Goal: Information Seeking & Learning: Learn about a topic

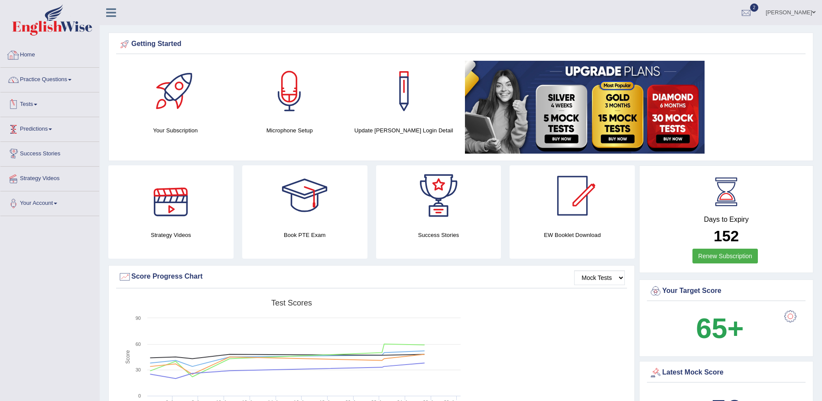
click at [23, 52] on link "Home" at bounding box center [49, 54] width 99 height 22
click at [71, 78] on link "Practice Questions" at bounding box center [49, 79] width 99 height 22
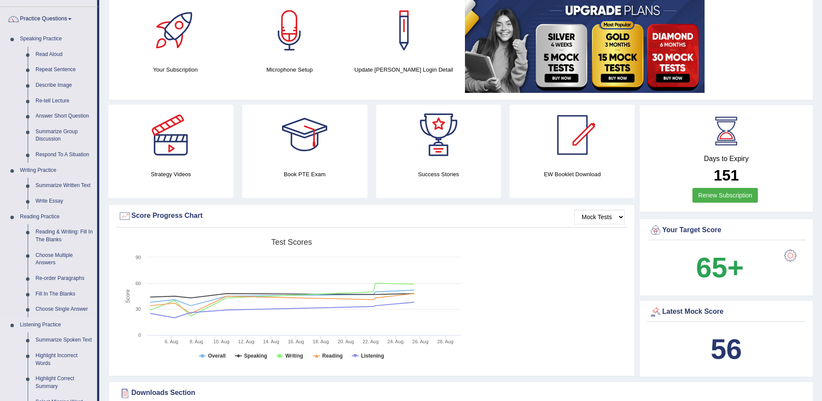
scroll to position [347, 0]
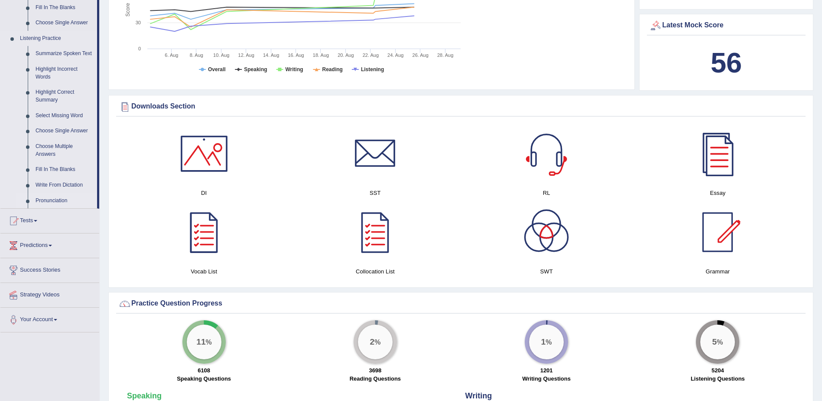
click at [45, 199] on link "Pronunciation" at bounding box center [64, 201] width 65 height 16
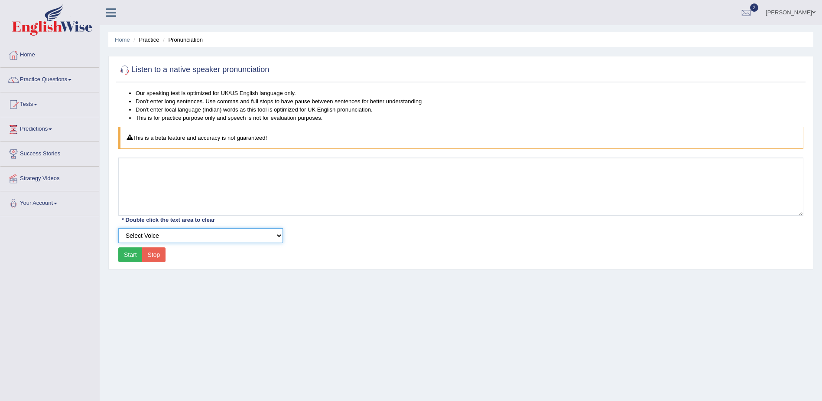
click at [279, 236] on select "Select Voice" at bounding box center [200, 235] width 165 height 15
click at [76, 89] on link "Practice Questions" at bounding box center [49, 79] width 99 height 22
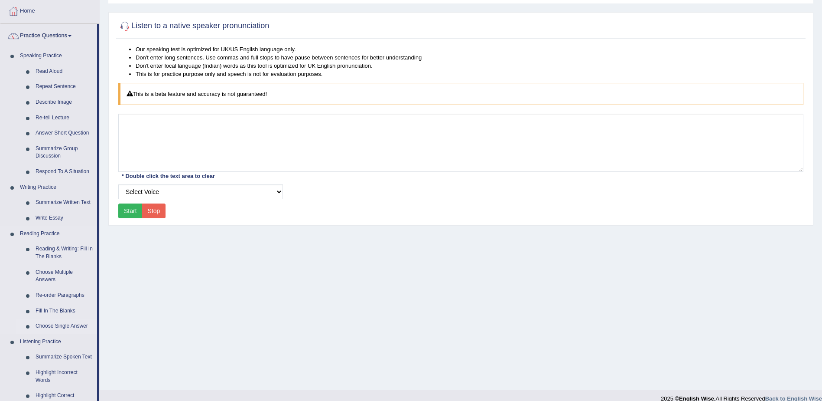
scroll to position [260, 0]
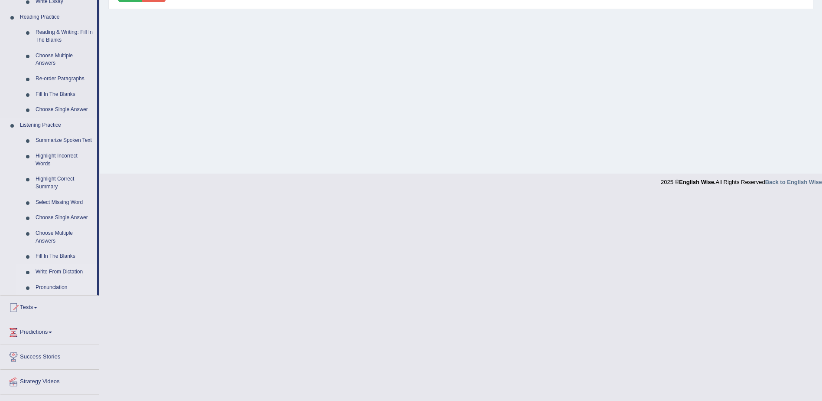
click at [53, 272] on link "Write From Dictation" at bounding box center [64, 272] width 65 height 16
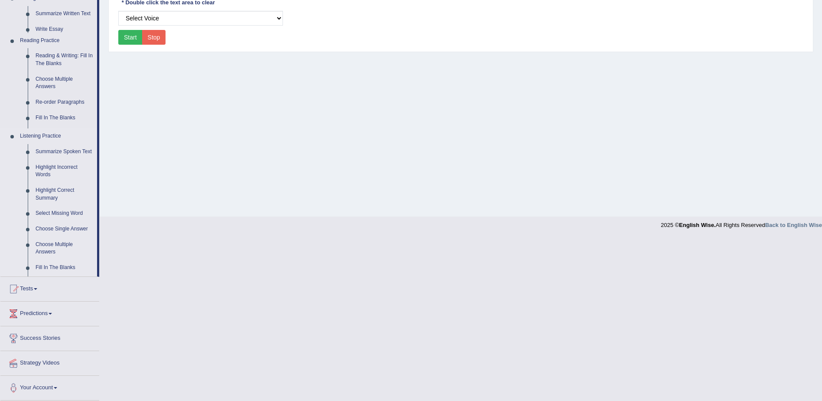
scroll to position [55, 0]
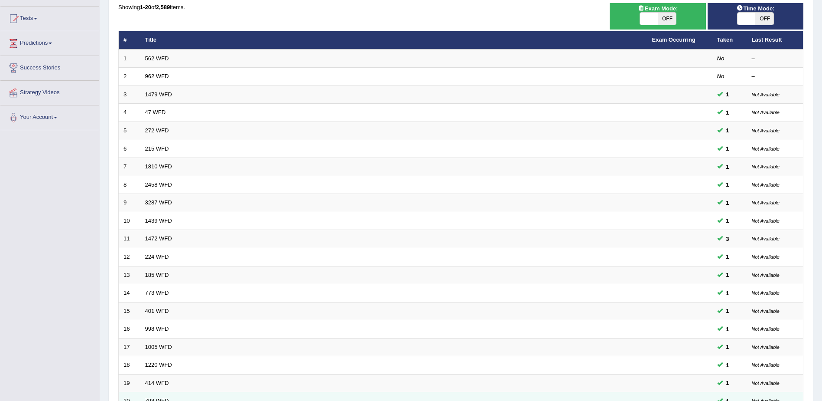
scroll to position [173, 0]
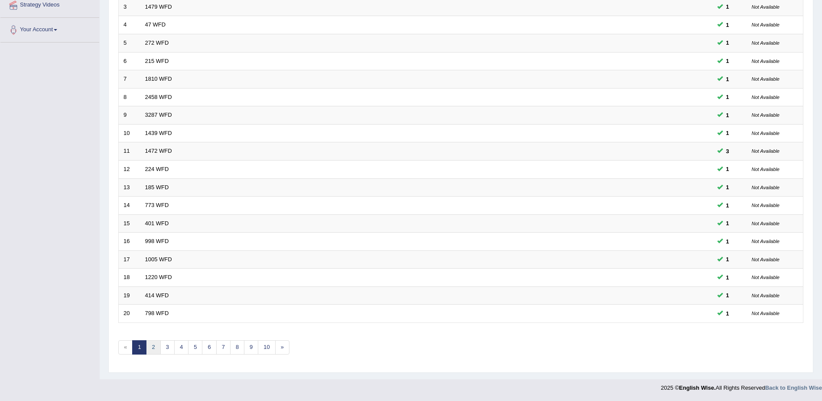
click at [155, 349] on link "2" at bounding box center [153, 347] width 14 height 14
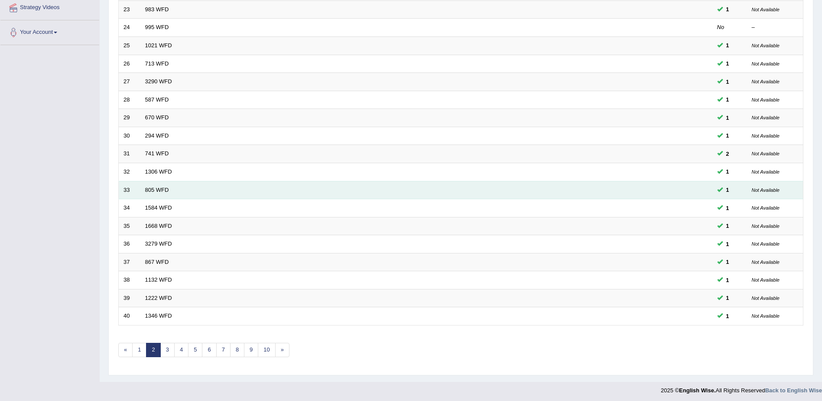
scroll to position [173, 0]
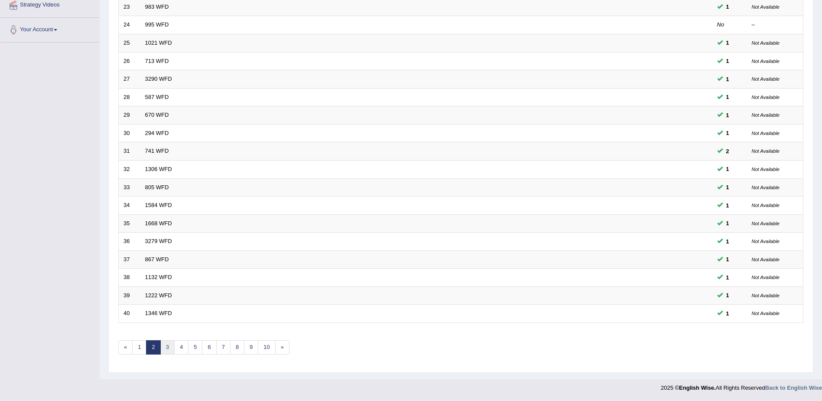
click at [166, 348] on link "3" at bounding box center [167, 347] width 14 height 14
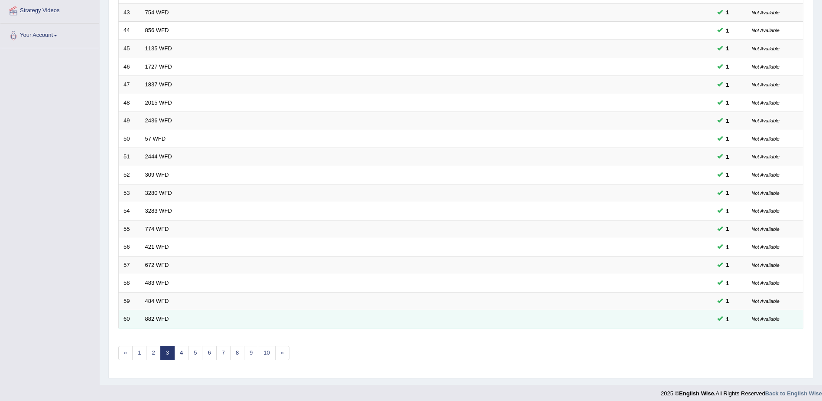
scroll to position [173, 0]
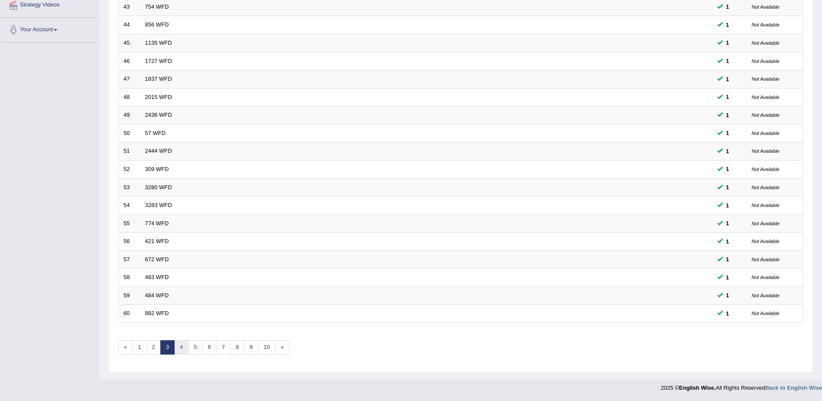
click at [180, 349] on link "4" at bounding box center [181, 347] width 14 height 14
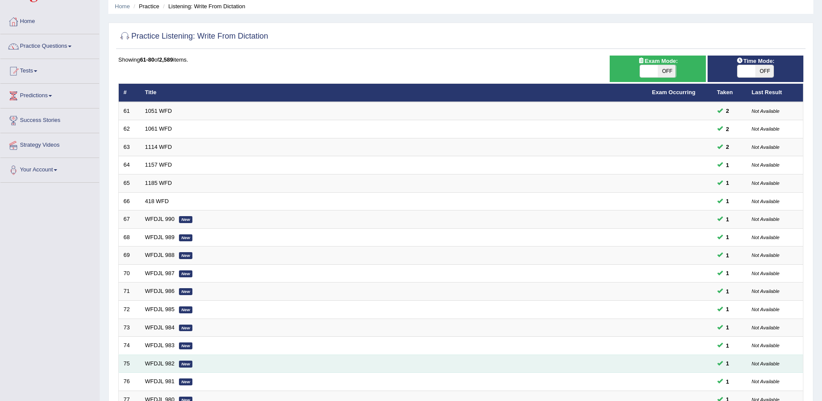
scroll to position [173, 0]
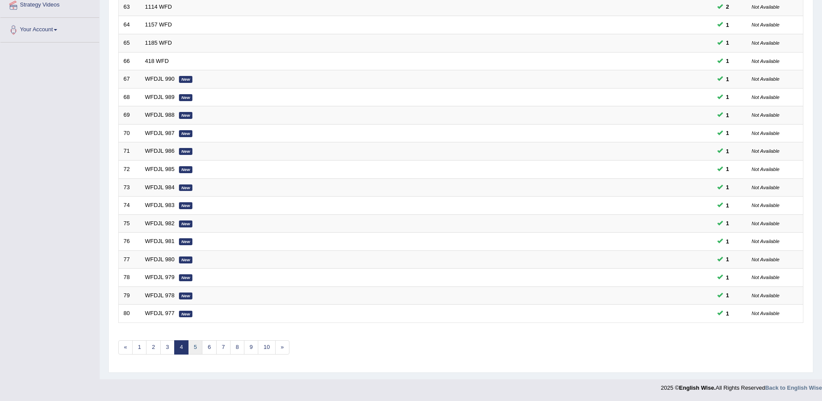
click at [195, 346] on link "5" at bounding box center [195, 347] width 14 height 14
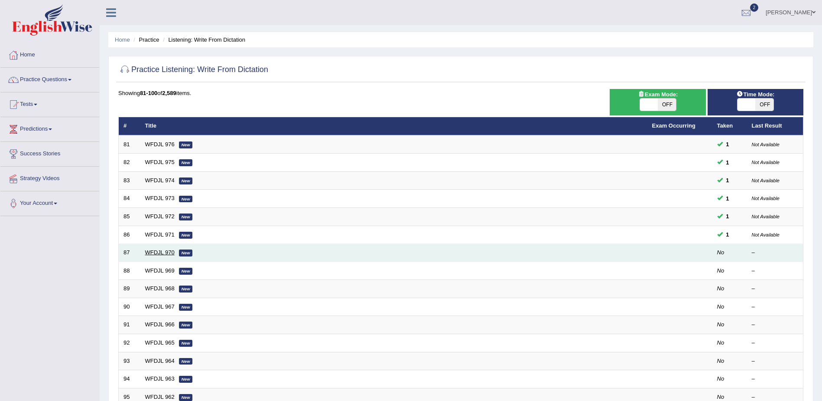
click at [160, 252] on link "WFDJL 970" at bounding box center [159, 252] width 29 height 7
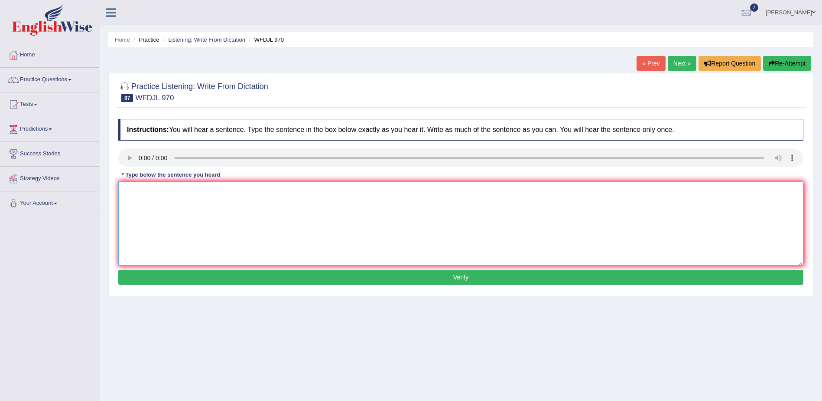
click at [147, 200] on textarea at bounding box center [460, 223] width 685 height 84
click at [213, 203] on textarea "Special programs let interested" at bounding box center [460, 223] width 685 height 84
click at [179, 191] on textarea "Special programs let interested" at bounding box center [460, 223] width 685 height 84
click at [245, 191] on textarea "Special programs let you look interested" at bounding box center [460, 223] width 685 height 84
type textarea "Special programs let you look interested in."
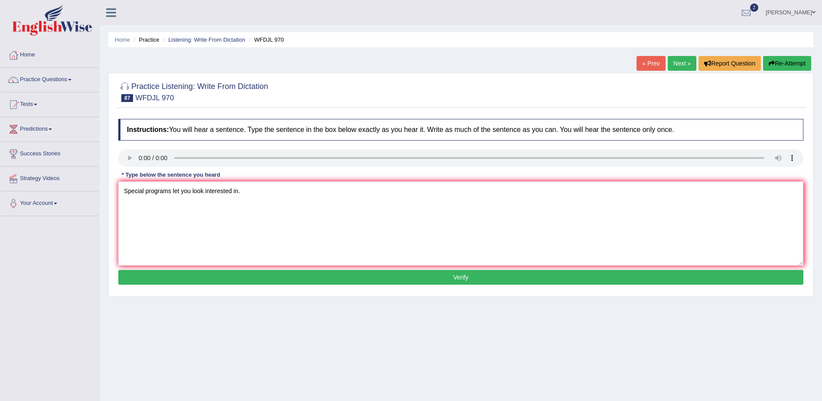
click at [456, 277] on button "Verify" at bounding box center [460, 277] width 685 height 15
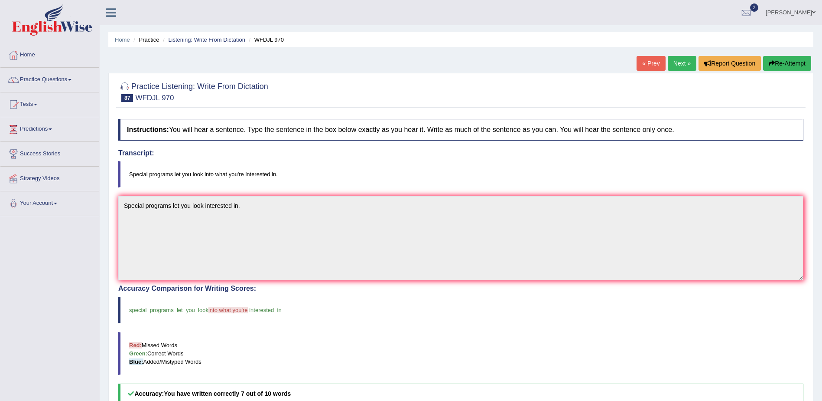
click at [678, 62] on link "Next »" at bounding box center [682, 63] width 29 height 15
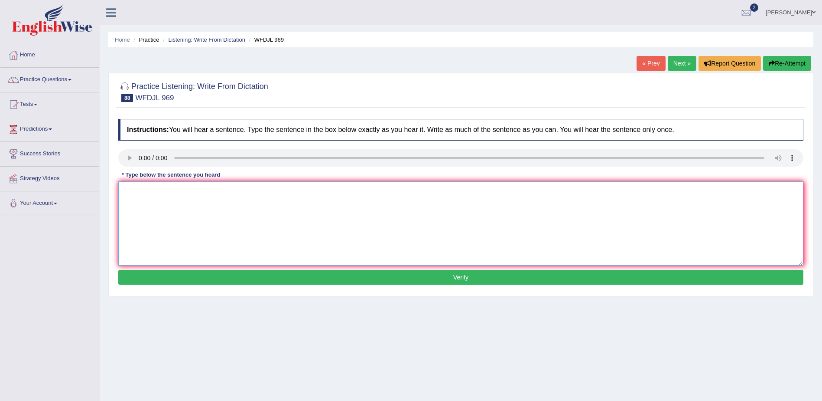
click at [184, 213] on textarea at bounding box center [460, 223] width 685 height 84
click at [199, 196] on textarea "Going to musseum is" at bounding box center [460, 223] width 685 height 84
type textarea "Going to musseum is really good experience."
click at [464, 276] on button "Verify" at bounding box center [460, 277] width 685 height 15
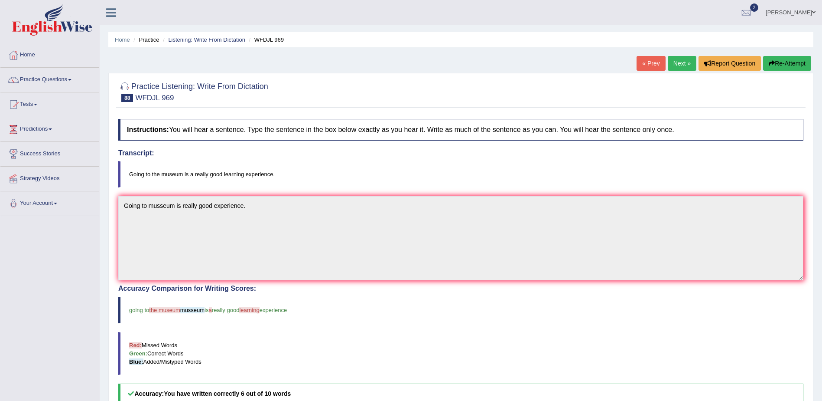
click at [682, 60] on link "Next »" at bounding box center [682, 63] width 29 height 15
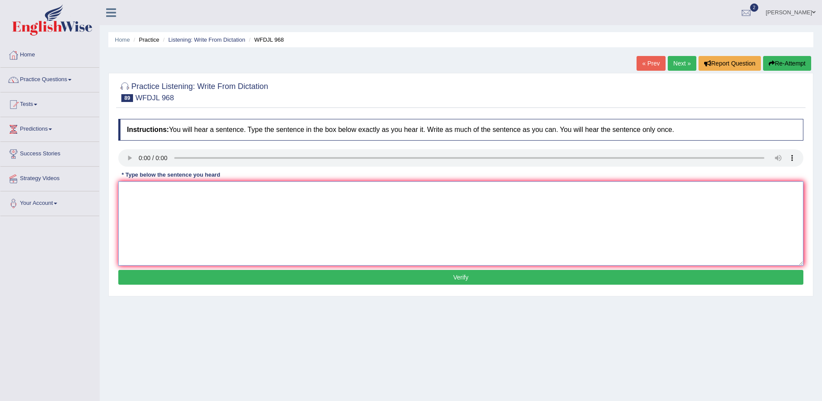
click at [222, 228] on textarea at bounding box center [460, 223] width 685 height 84
click at [189, 204] on textarea "There are" at bounding box center [460, 223] width 685 height 84
click at [150, 191] on textarea "There are main project were doing." at bounding box center [460, 223] width 685 height 84
click at [176, 191] on textarea "There are four main project were doing." at bounding box center [460, 223] width 685 height 84
type textarea "There are four main parts project were doing."
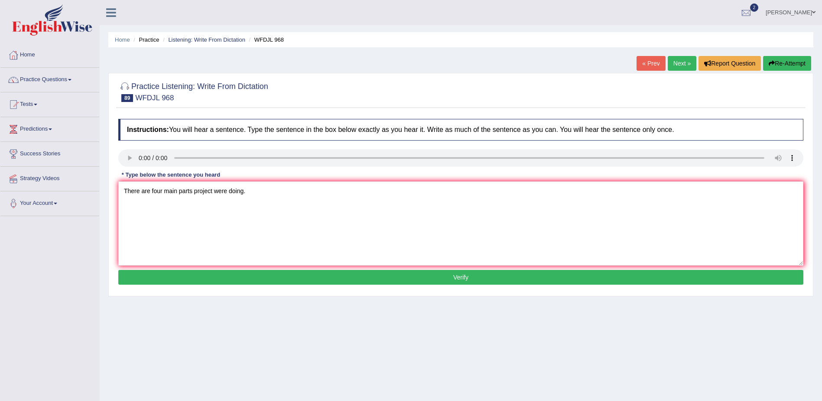
click at [467, 279] on button "Verify" at bounding box center [460, 277] width 685 height 15
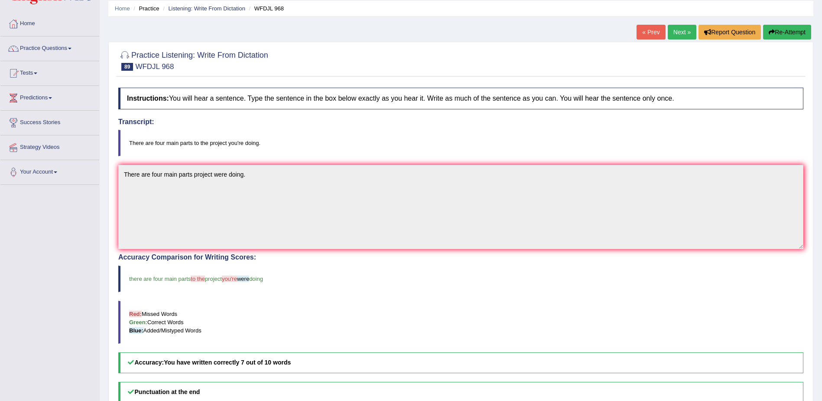
scroll to position [23, 0]
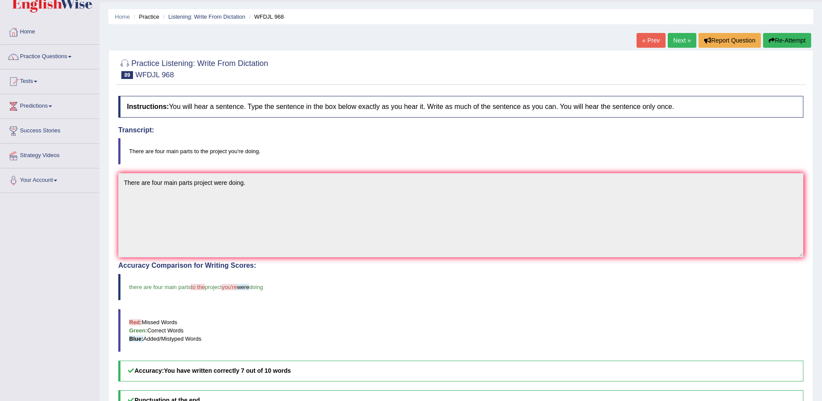
click at [681, 39] on link "Next »" at bounding box center [682, 40] width 29 height 15
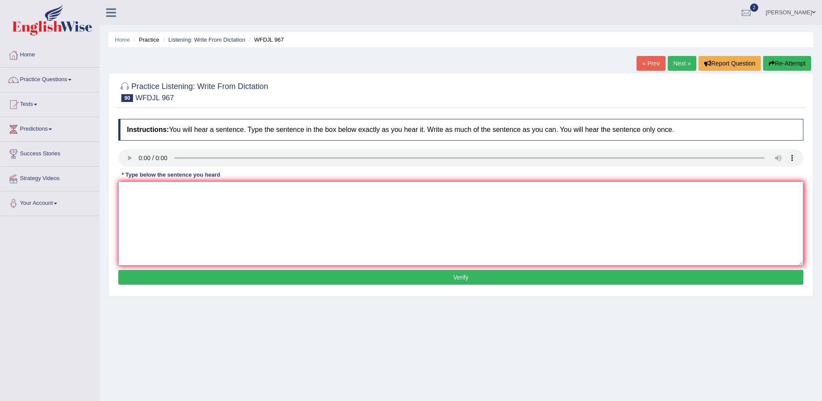
click at [220, 207] on textarea at bounding box center [460, 223] width 685 height 84
click at [149, 191] on textarea "The logic due people things" at bounding box center [460, 223] width 685 height 84
click at [214, 190] on textarea "The logic to deep understand due people things" at bounding box center [460, 223] width 685 height 84
click at [252, 191] on textarea "The logic to deep understand due to the people things" at bounding box center [460, 223] width 685 height 84
click at [291, 188] on textarea "The logic to deep understand due to the people new things" at bounding box center [460, 223] width 685 height 84
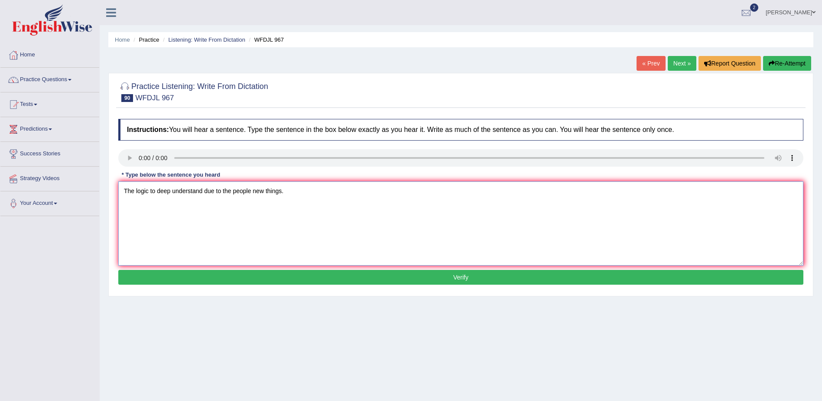
type textarea "The logic to deep understand due to the people new things."
click at [457, 277] on button "Verify" at bounding box center [460, 277] width 685 height 15
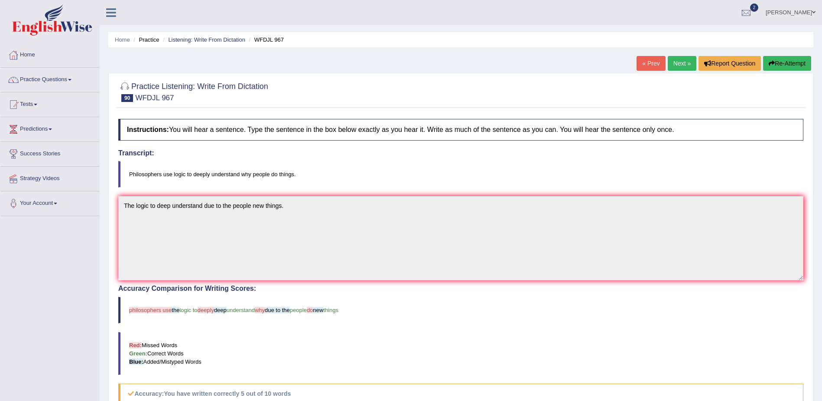
click at [675, 60] on link "Next »" at bounding box center [682, 63] width 29 height 15
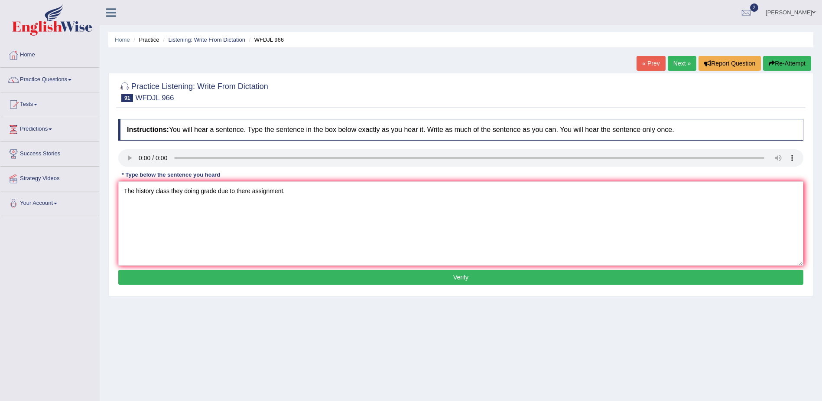
type textarea "The history class they doing grade due to there assignment."
click at [464, 277] on button "Verify" at bounding box center [460, 277] width 685 height 15
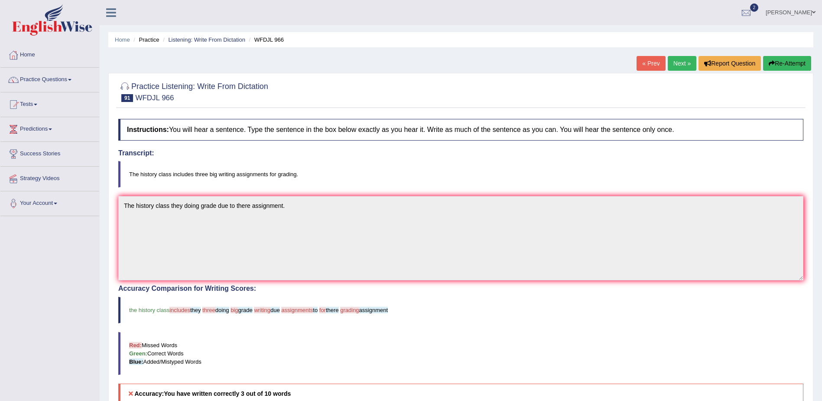
click at [681, 64] on link "Next »" at bounding box center [682, 63] width 29 height 15
